Goal: Task Accomplishment & Management: Manage account settings

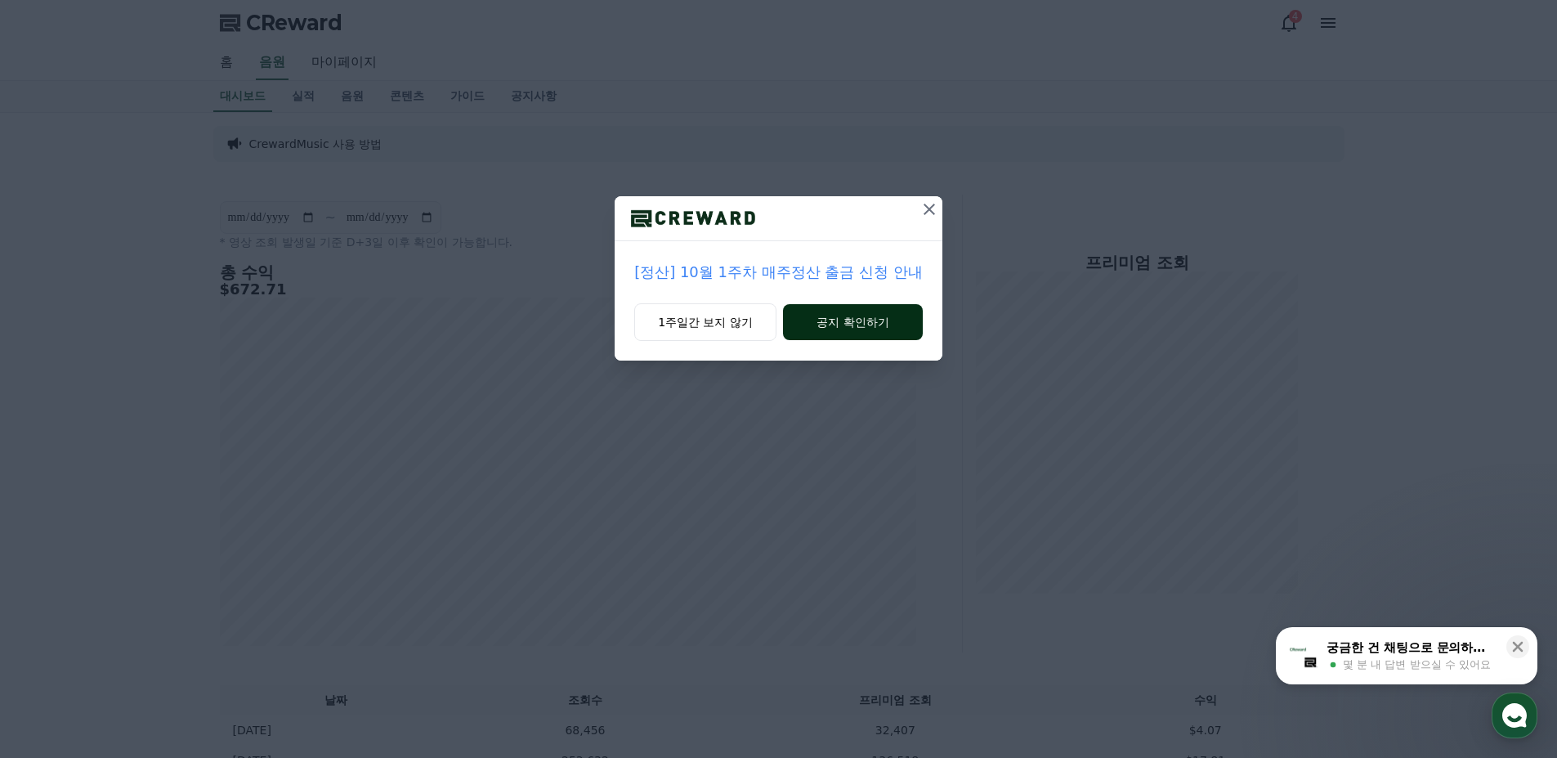
click at [830, 316] on button "공지 확인하기" at bounding box center [853, 322] width 140 height 36
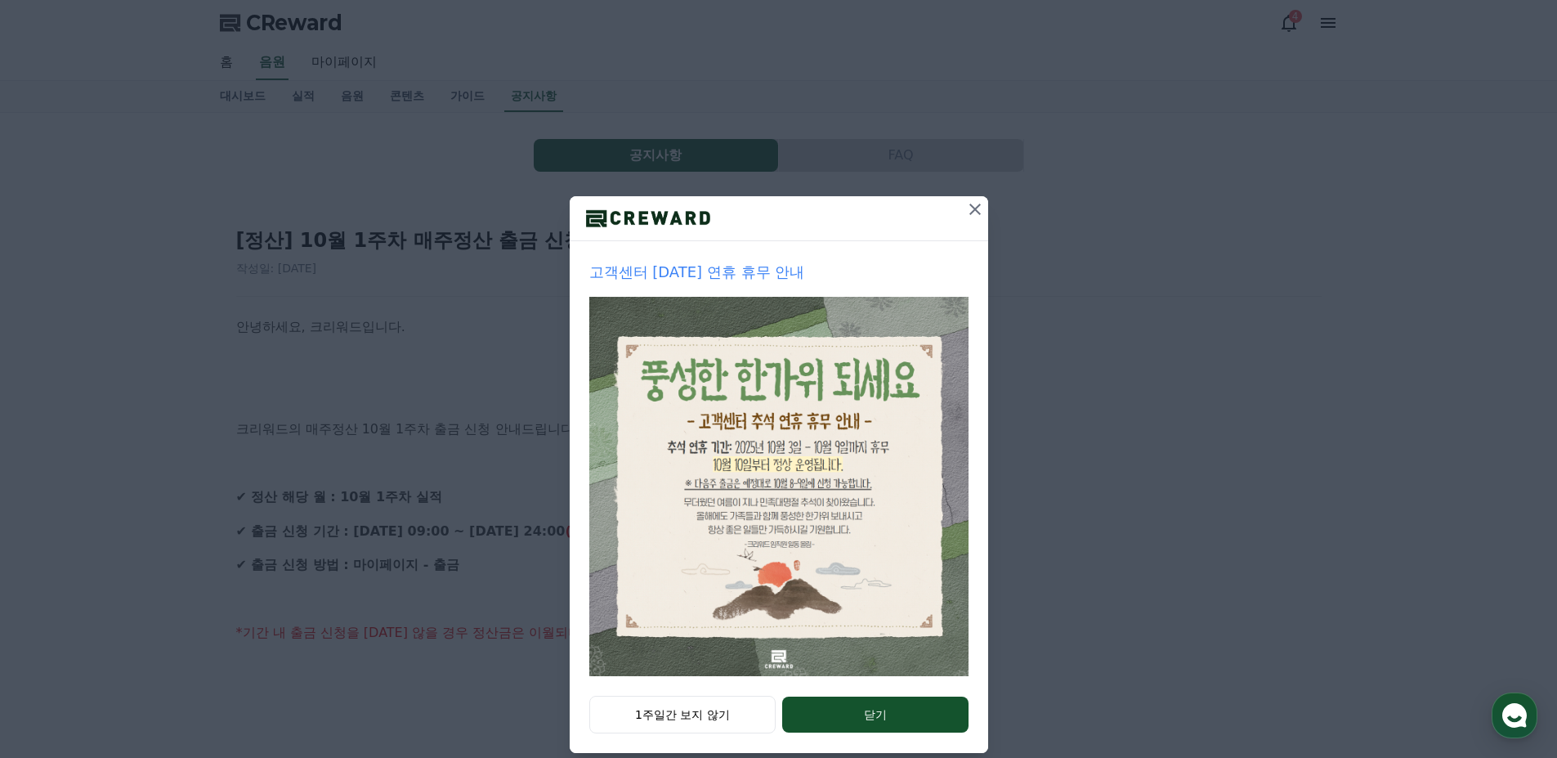
click at [966, 210] on icon at bounding box center [975, 209] width 20 height 20
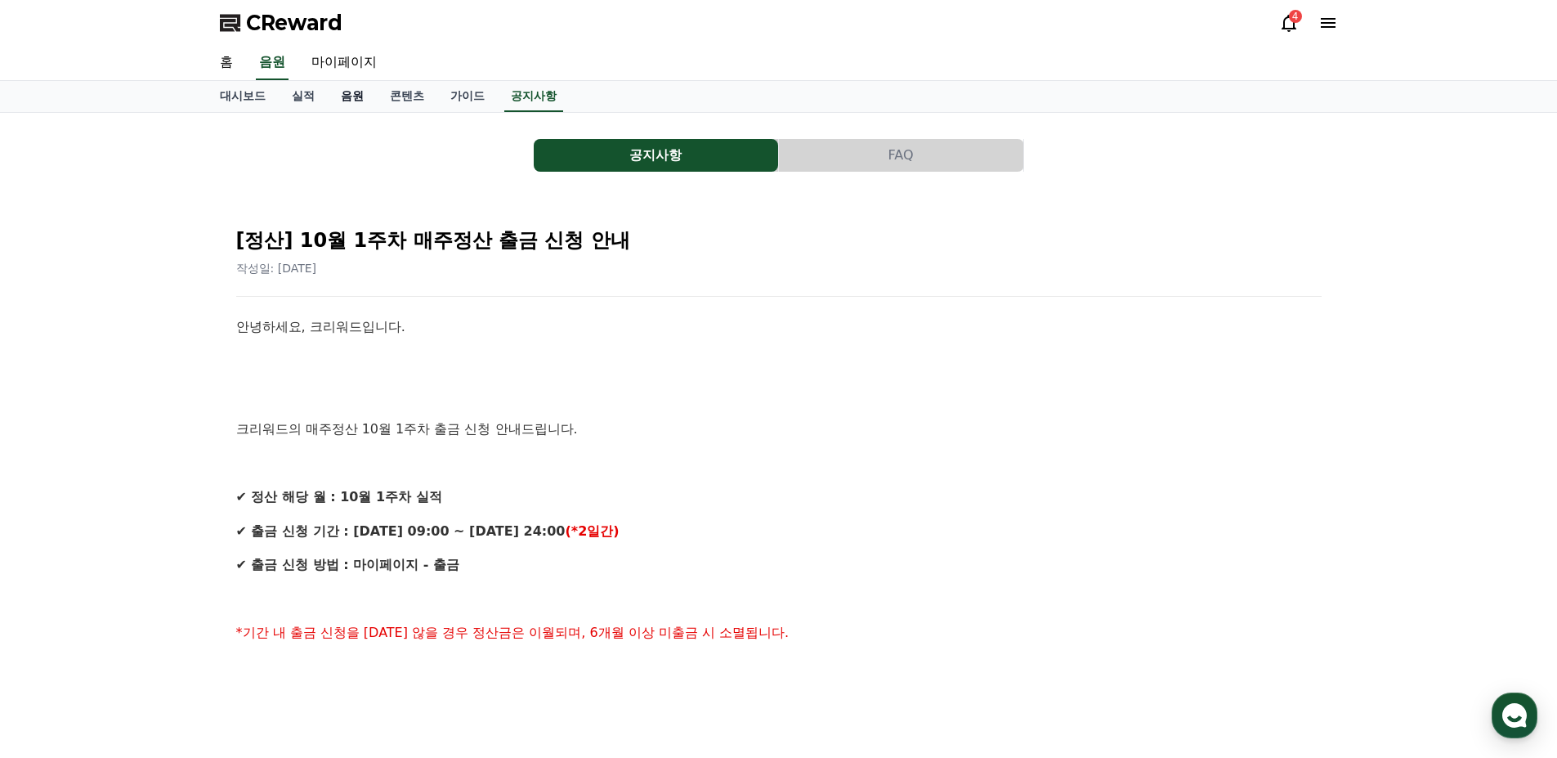
click at [360, 97] on link "음원" at bounding box center [352, 96] width 49 height 31
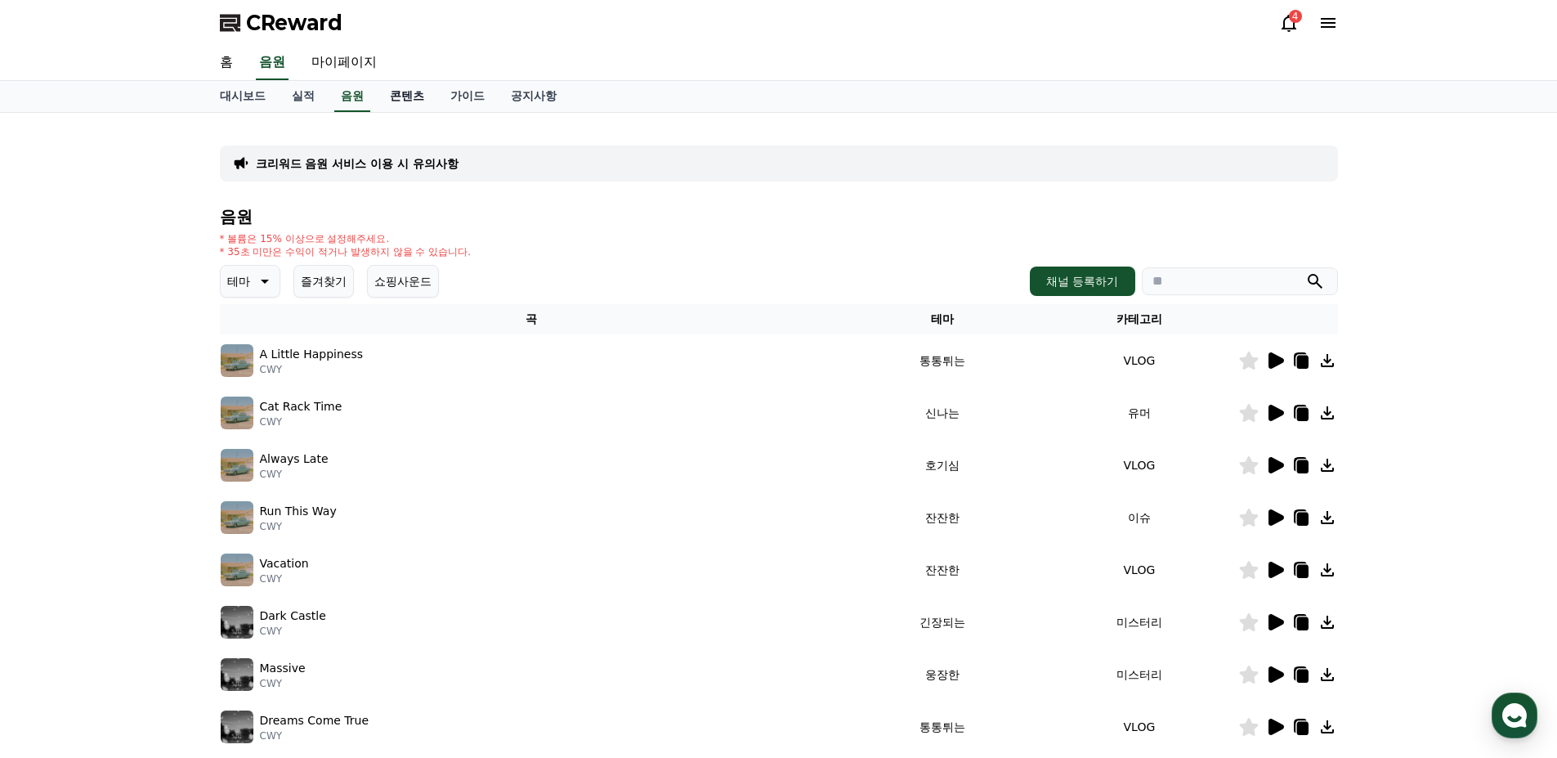
click at [393, 97] on link "콘텐츠" at bounding box center [407, 96] width 60 height 31
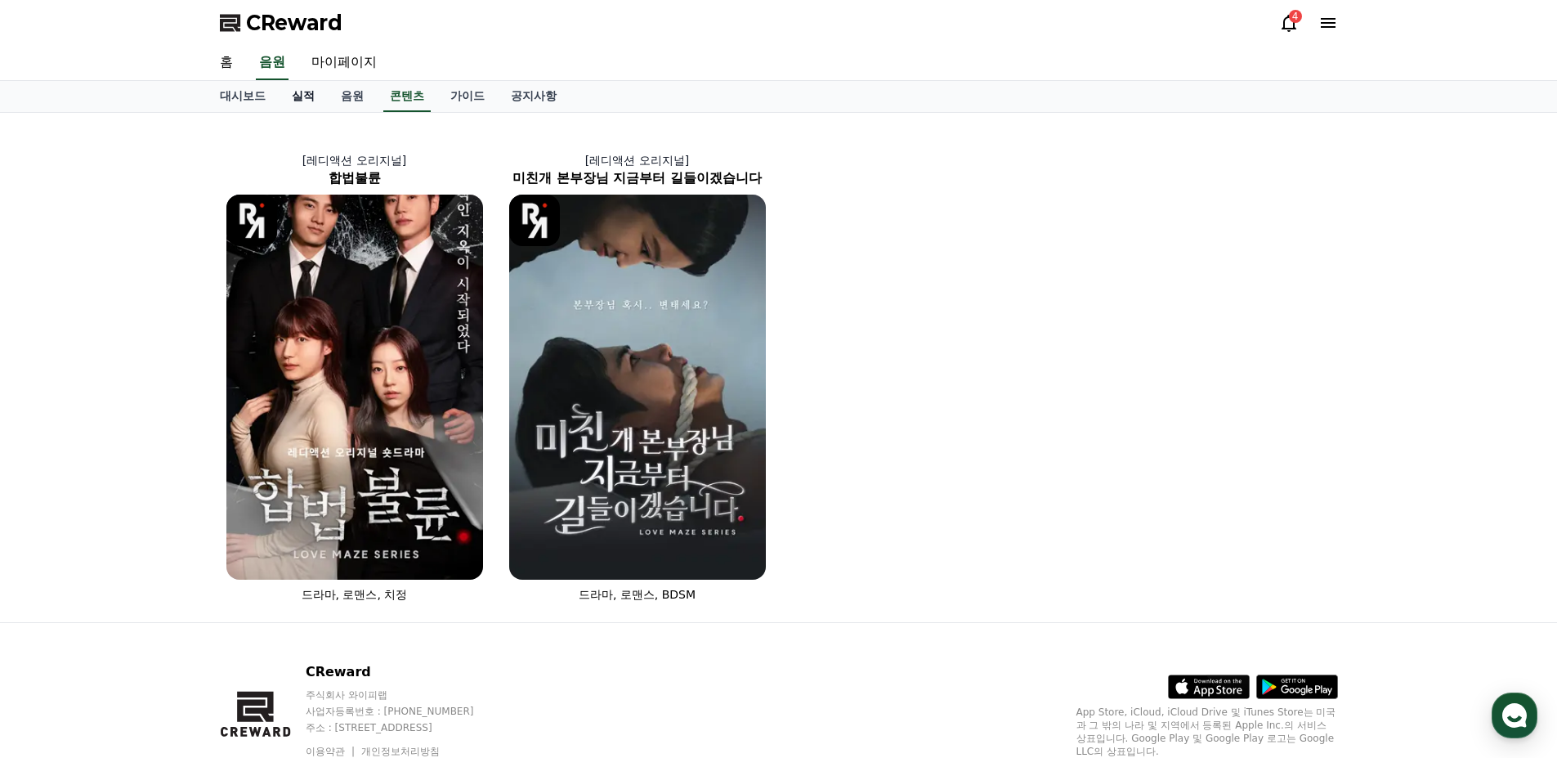
click at [316, 97] on link "실적" at bounding box center [303, 96] width 49 height 31
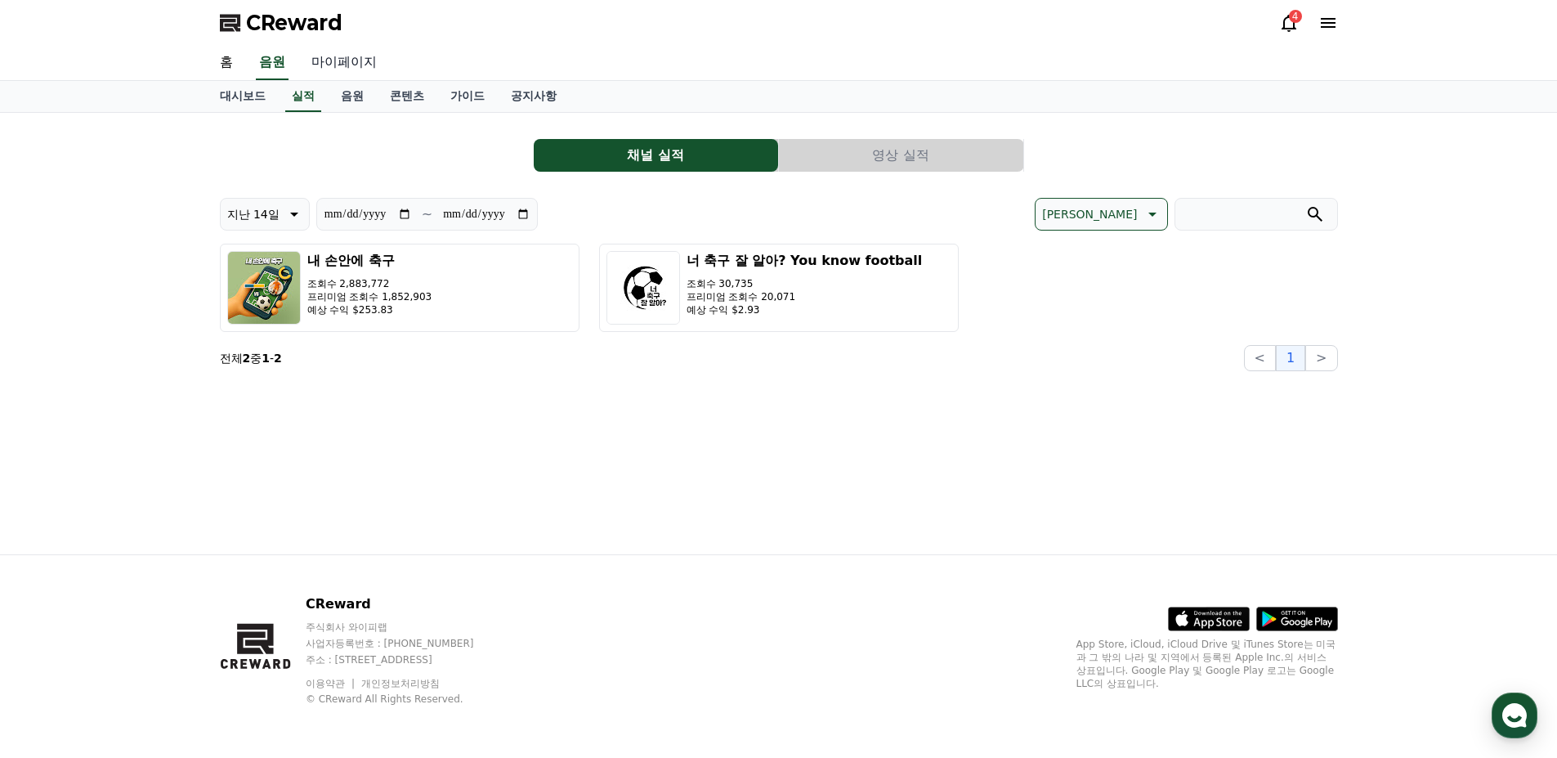
click at [345, 54] on link "마이페이지" at bounding box center [344, 63] width 92 height 34
select select "**********"
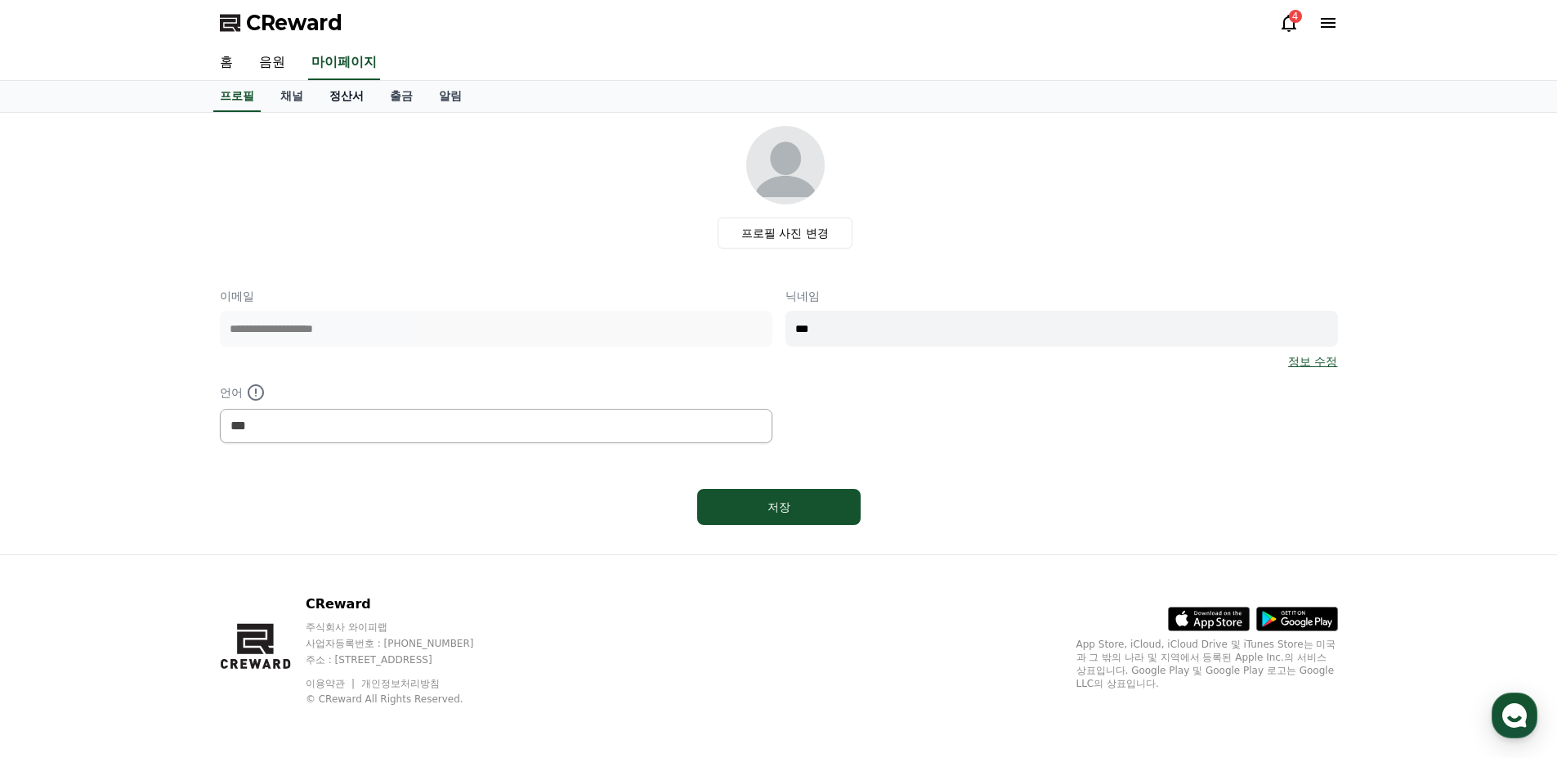
click at [343, 92] on link "정산서" at bounding box center [346, 96] width 60 height 31
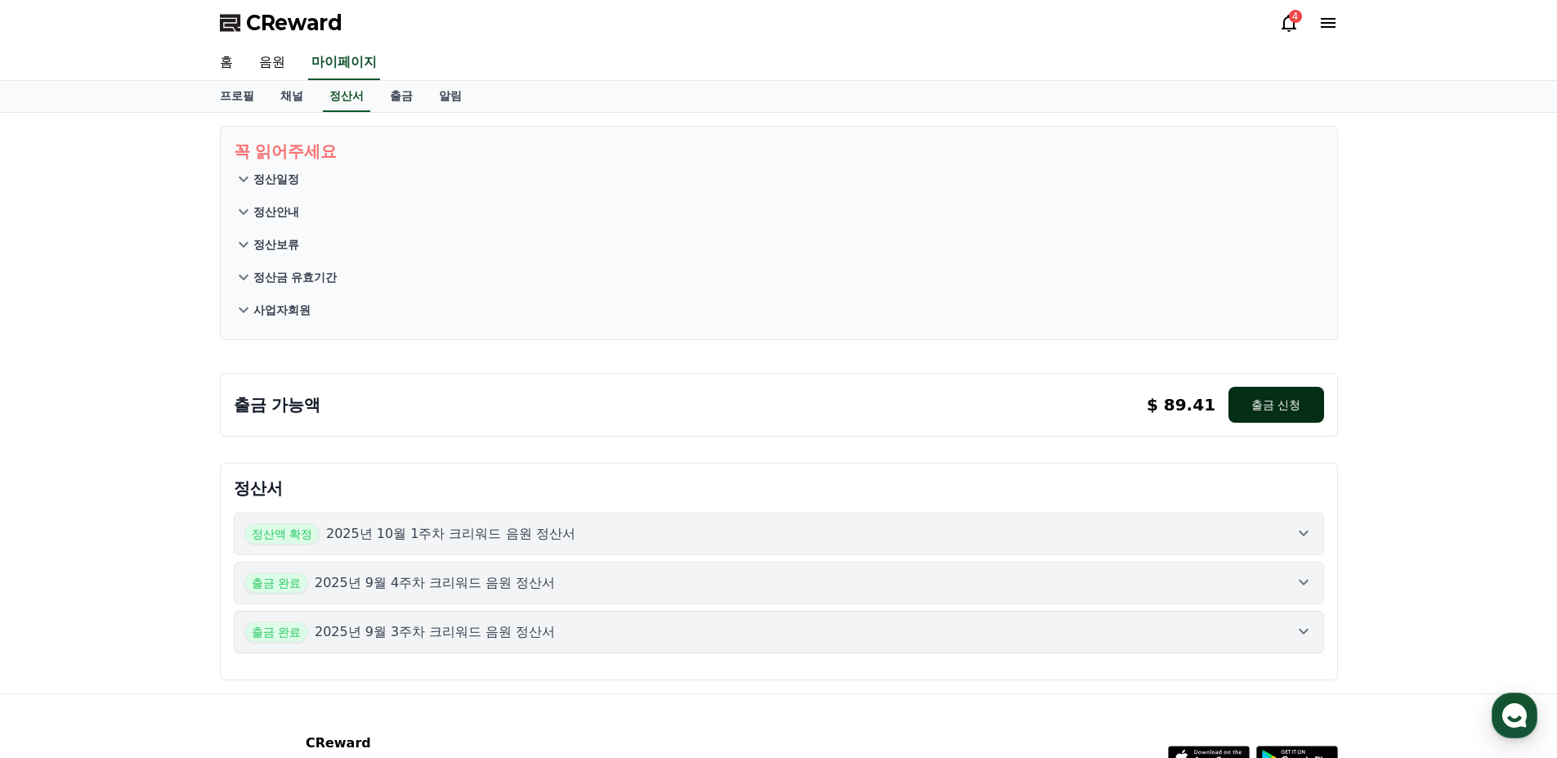
click at [1238, 408] on button "출금 신청" at bounding box center [1276, 405] width 95 height 36
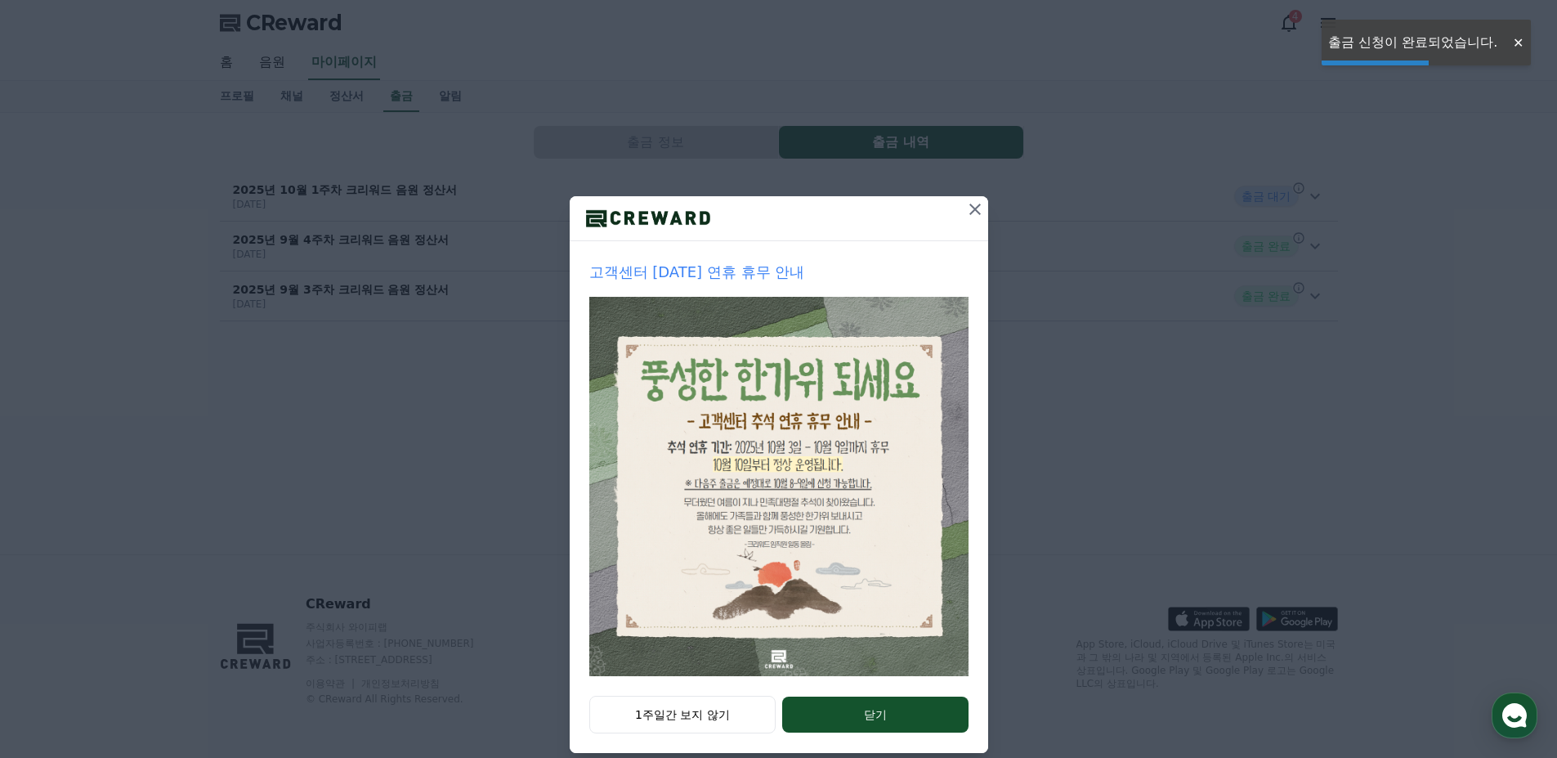
click at [969, 203] on icon at bounding box center [975, 209] width 20 height 20
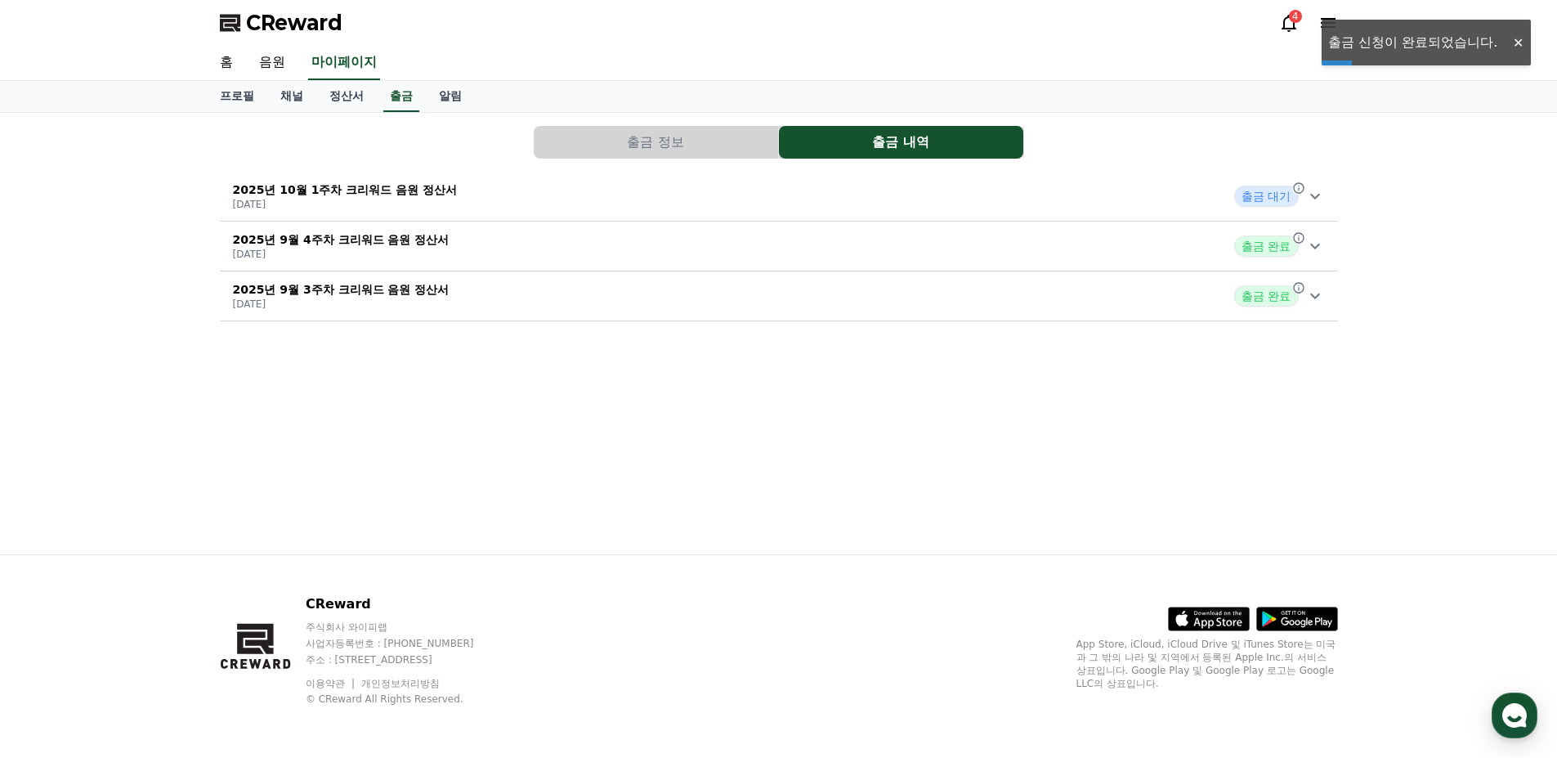
click at [1307, 200] on icon at bounding box center [1315, 196] width 20 height 20
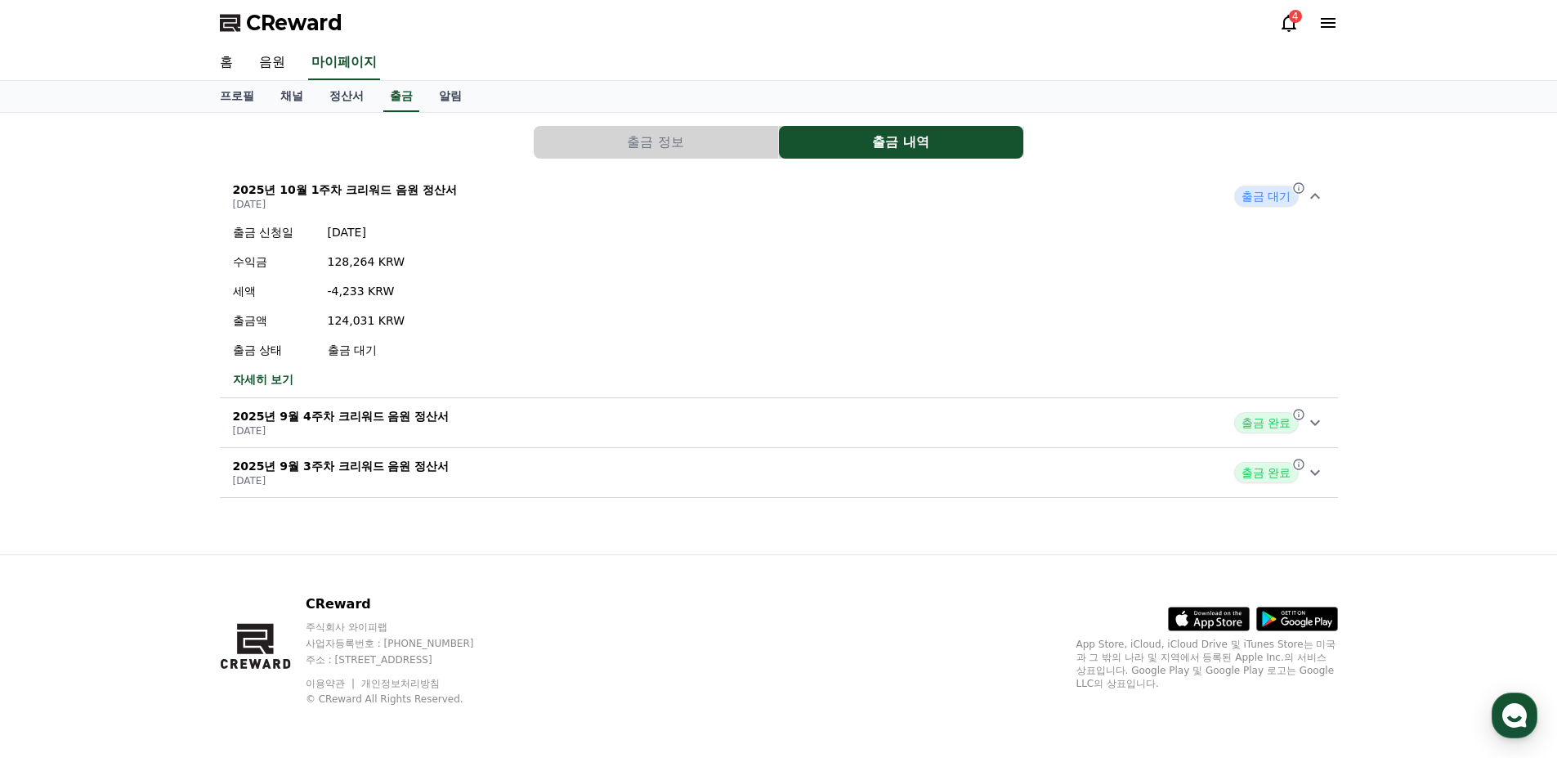
click at [1307, 200] on icon at bounding box center [1315, 196] width 20 height 20
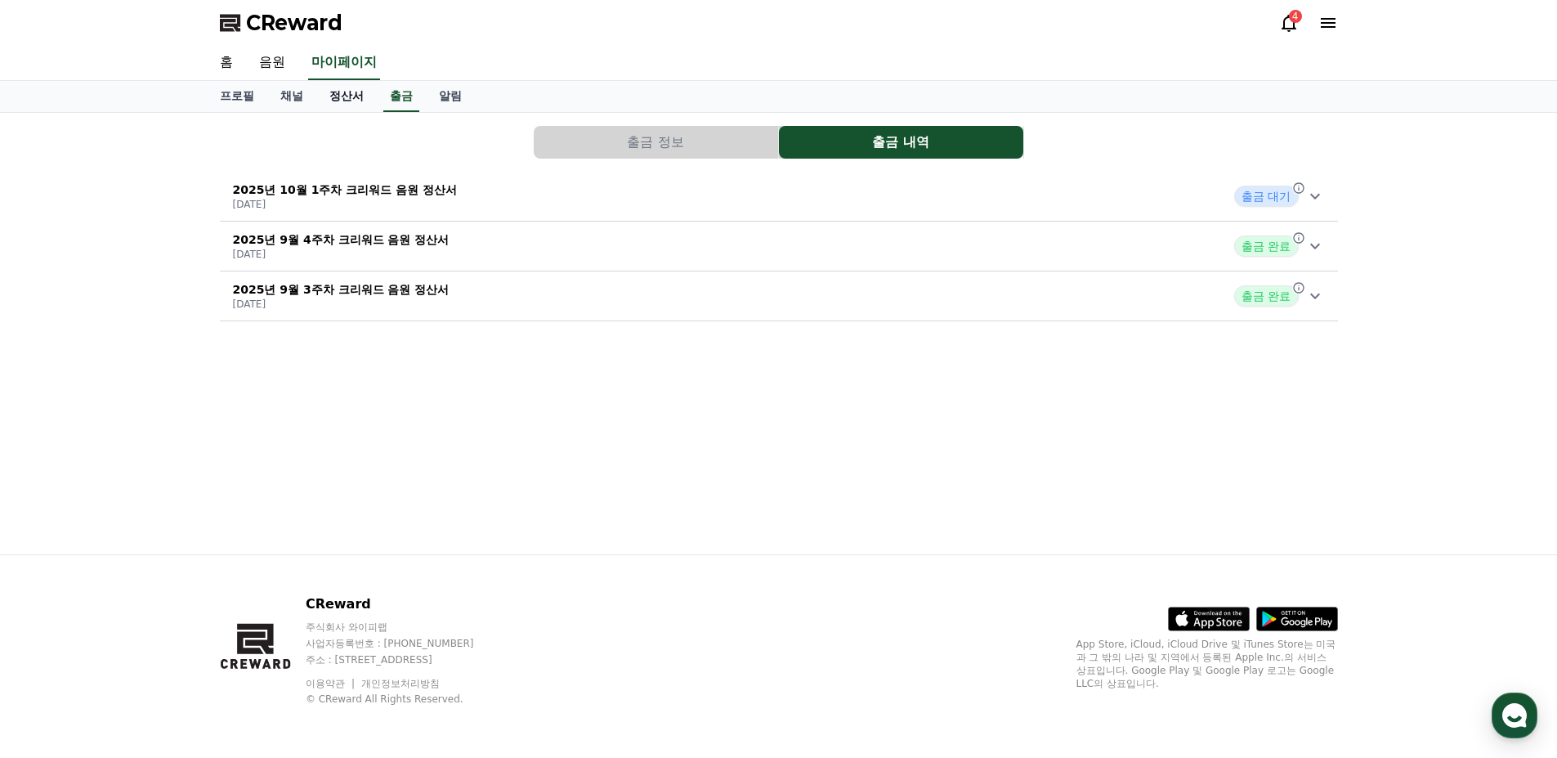
click at [338, 96] on link "정산서" at bounding box center [346, 96] width 60 height 31
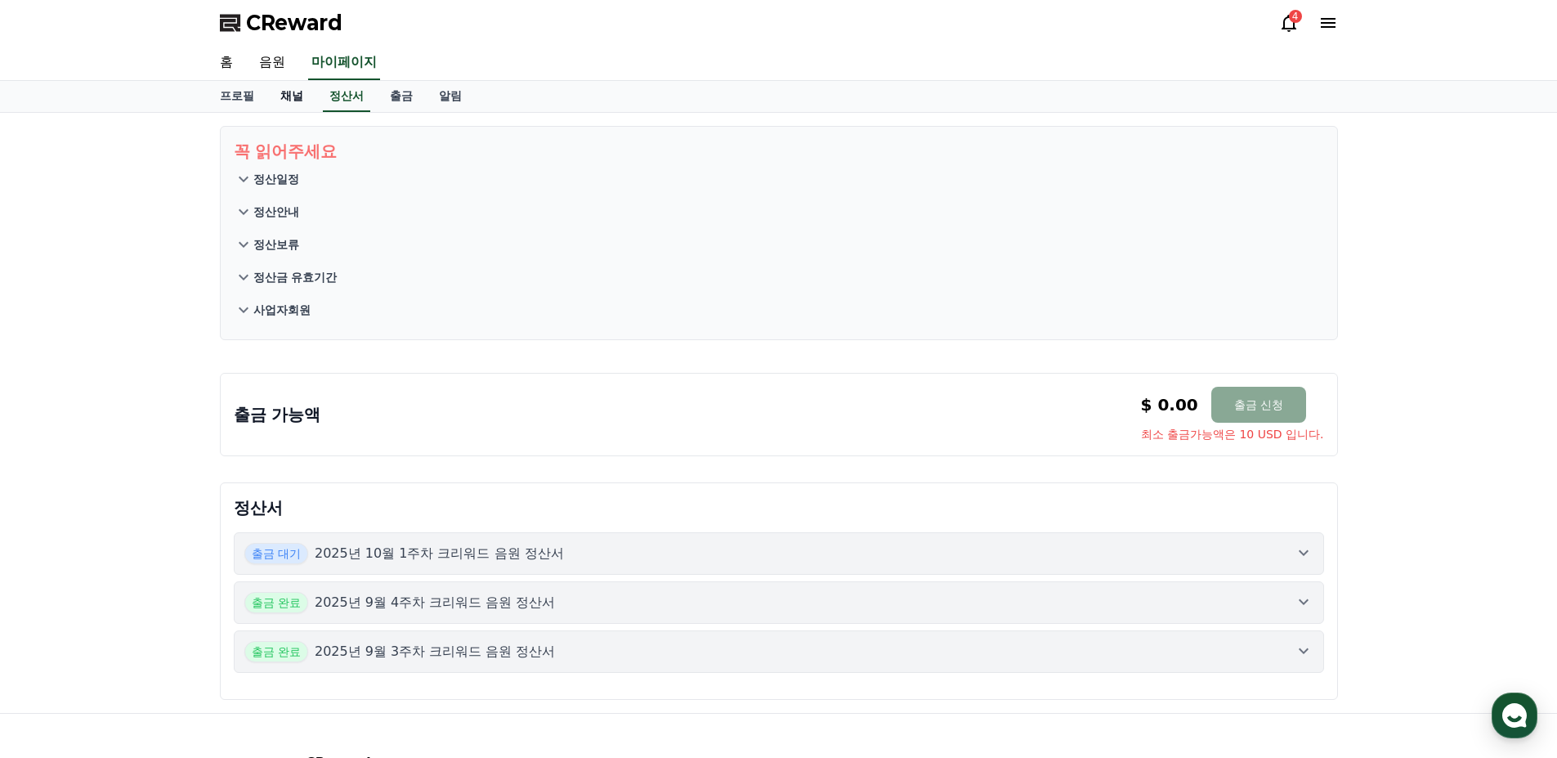
click at [299, 87] on link "채널" at bounding box center [291, 96] width 49 height 31
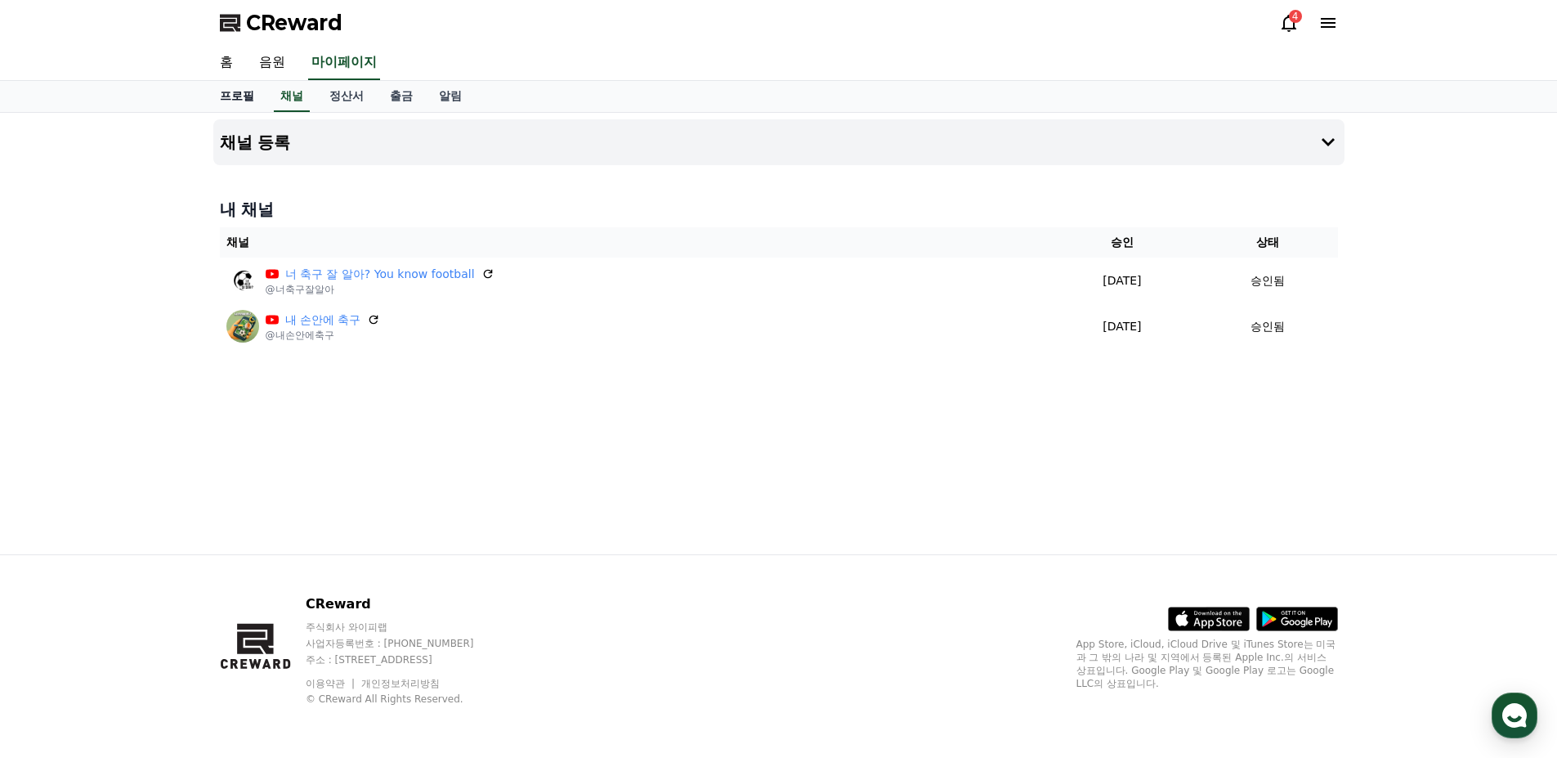
click at [240, 92] on link "프로필" at bounding box center [237, 96] width 60 height 31
select select "**********"
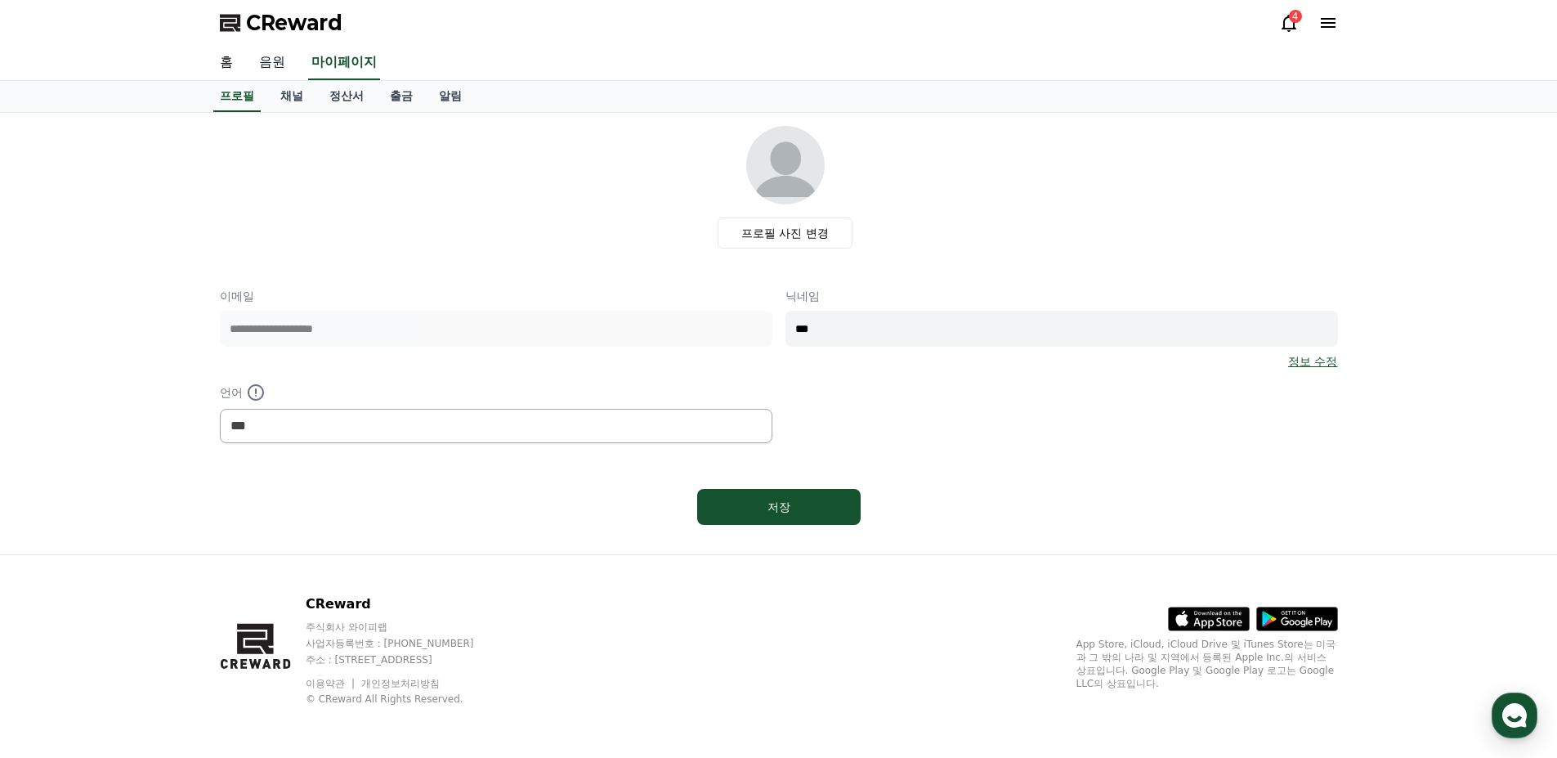
click at [266, 67] on link "음원" at bounding box center [272, 63] width 52 height 34
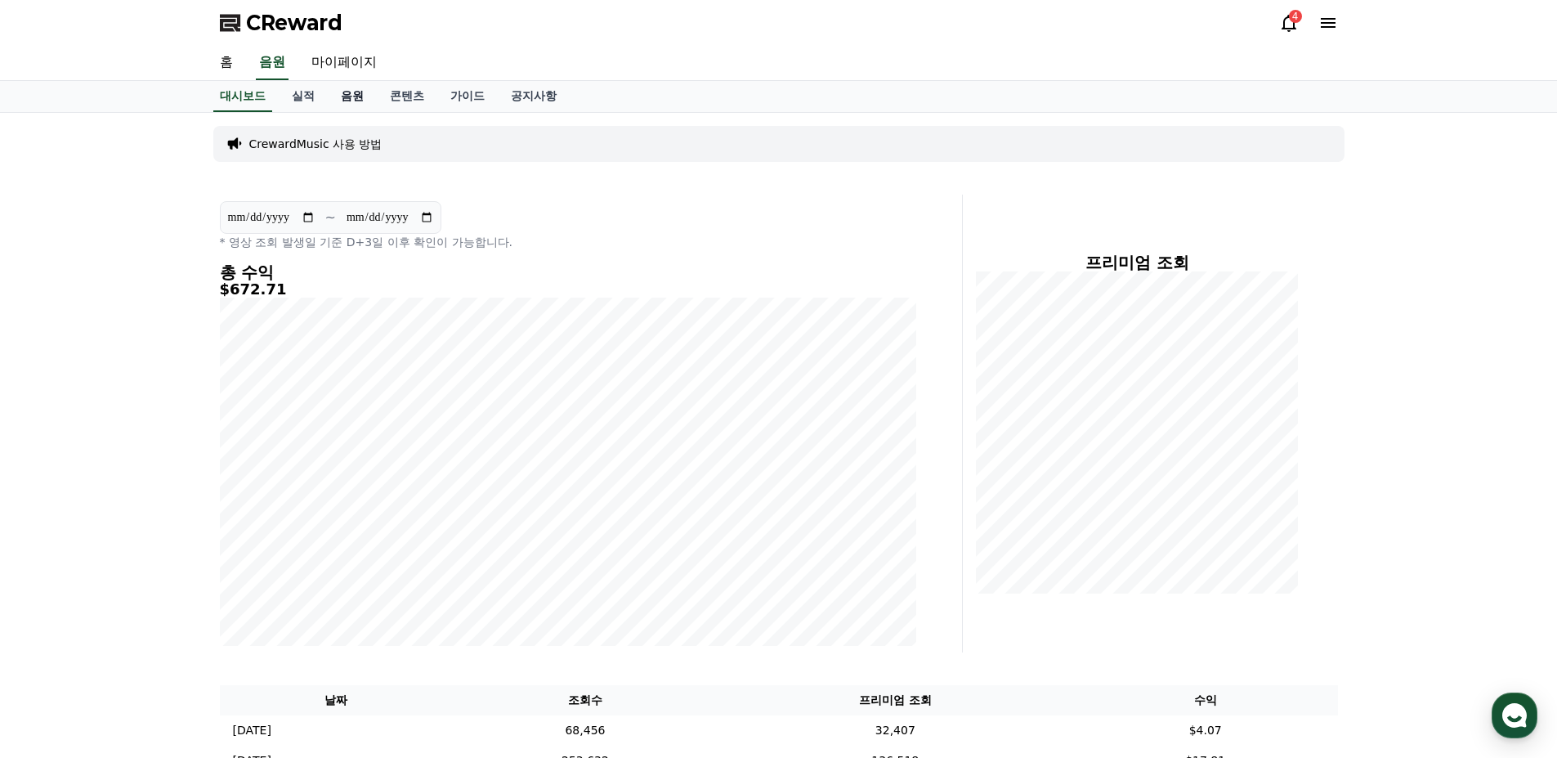
click at [343, 88] on link "음원" at bounding box center [352, 96] width 49 height 31
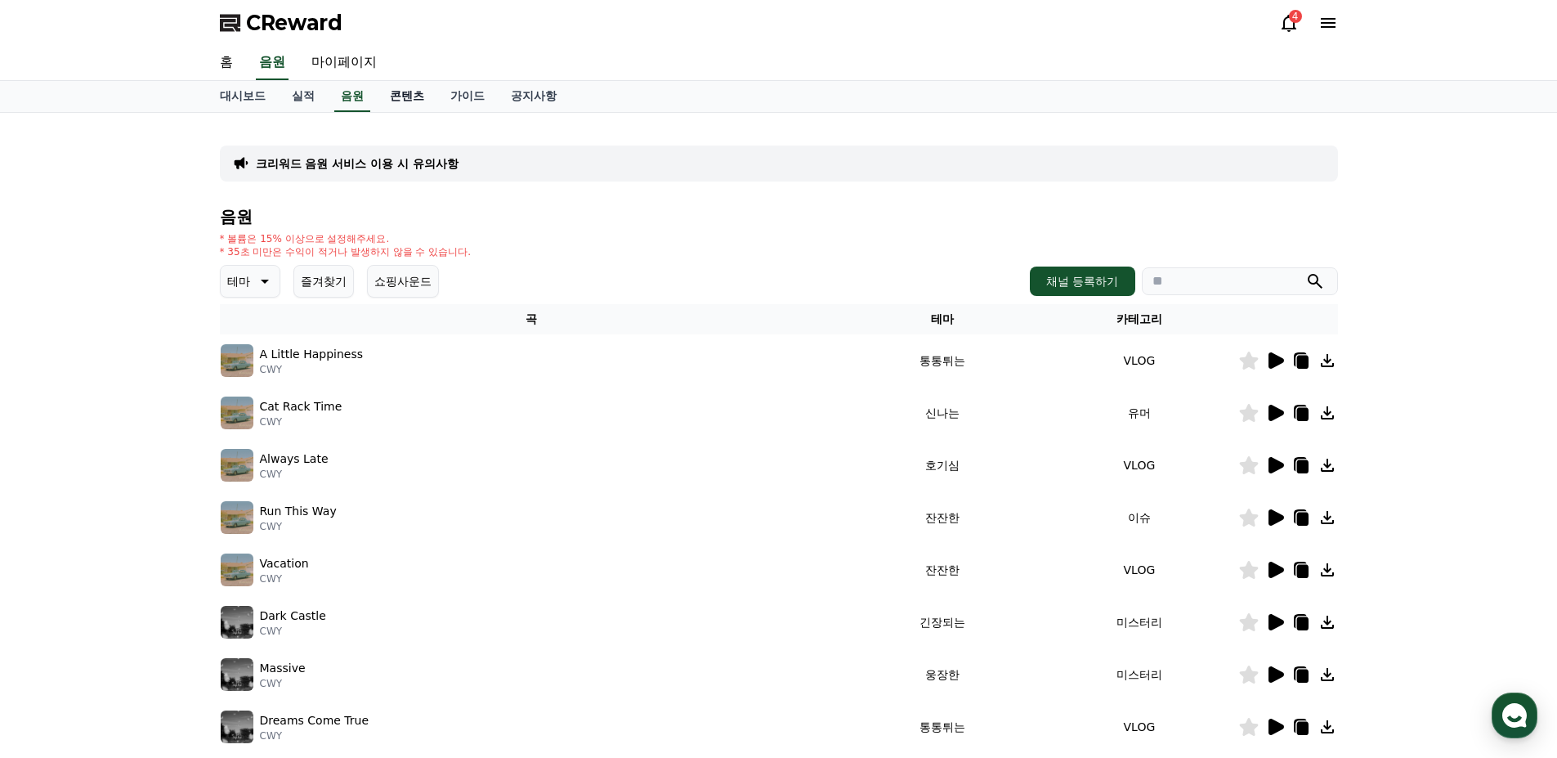
click at [415, 96] on link "콘텐츠" at bounding box center [407, 96] width 60 height 31
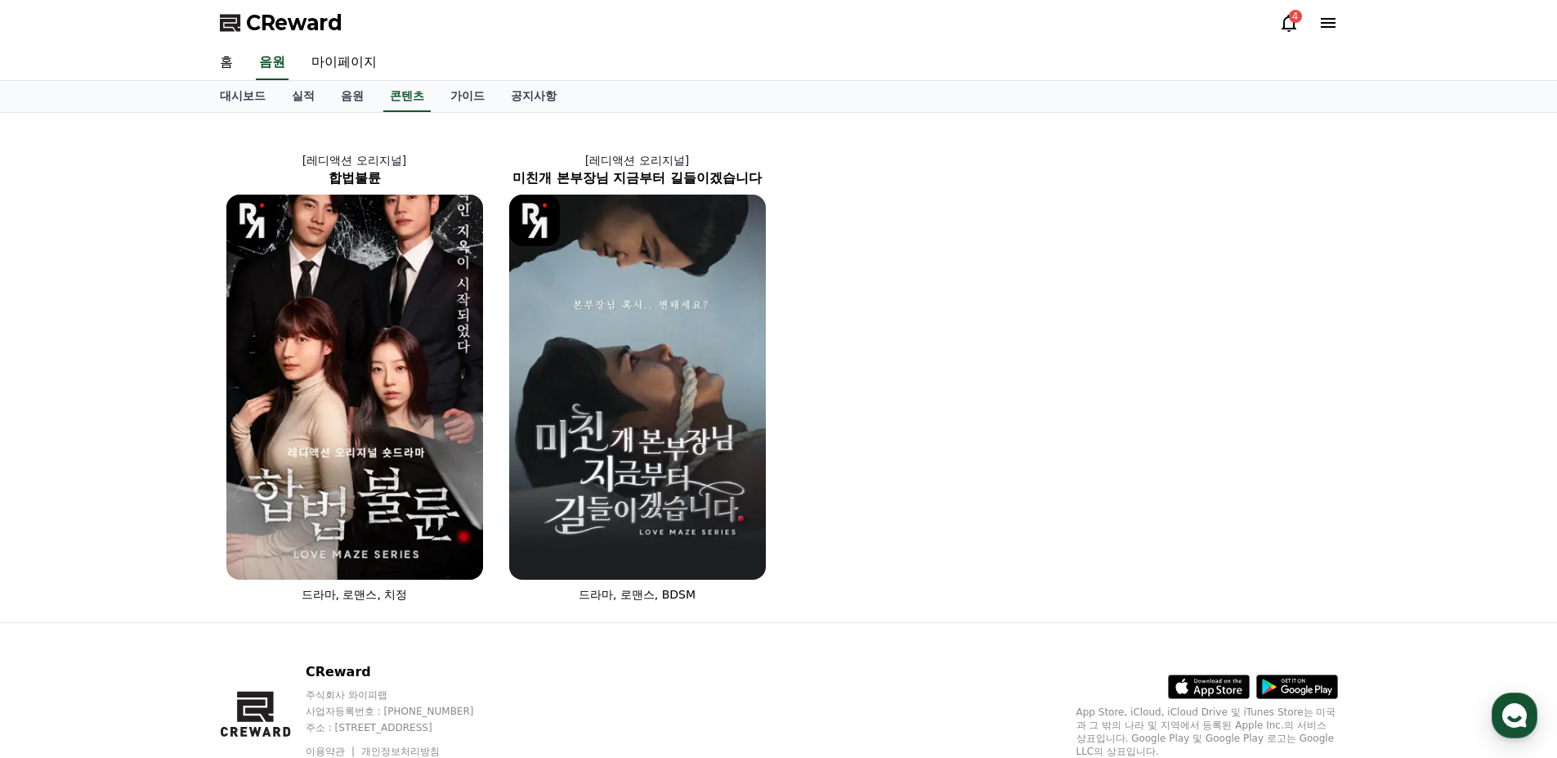
click at [1284, 20] on icon at bounding box center [1289, 23] width 15 height 17
